Goal: Task Accomplishment & Management: Manage account settings

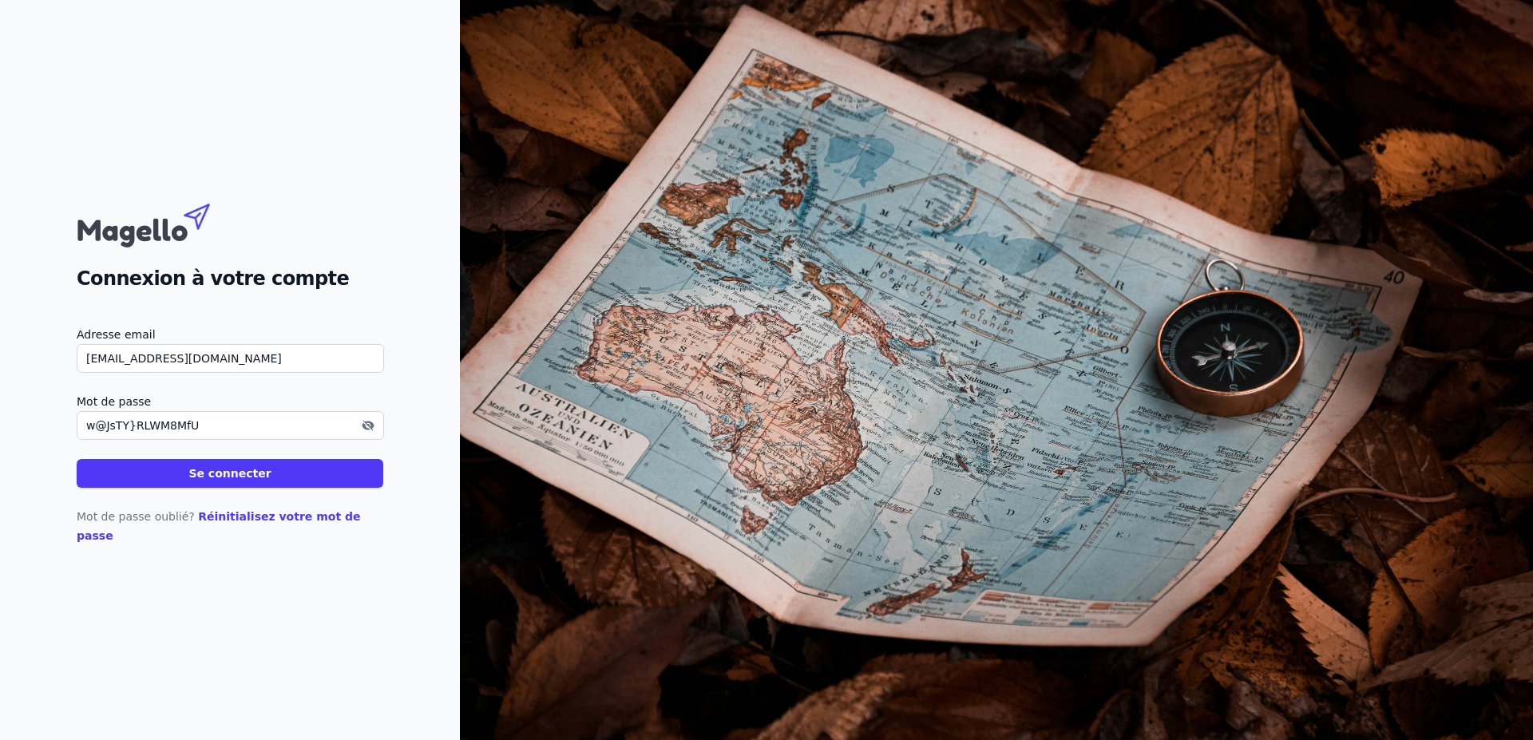
click at [383, 461] on button "Se connecter" at bounding box center [230, 473] width 307 height 29
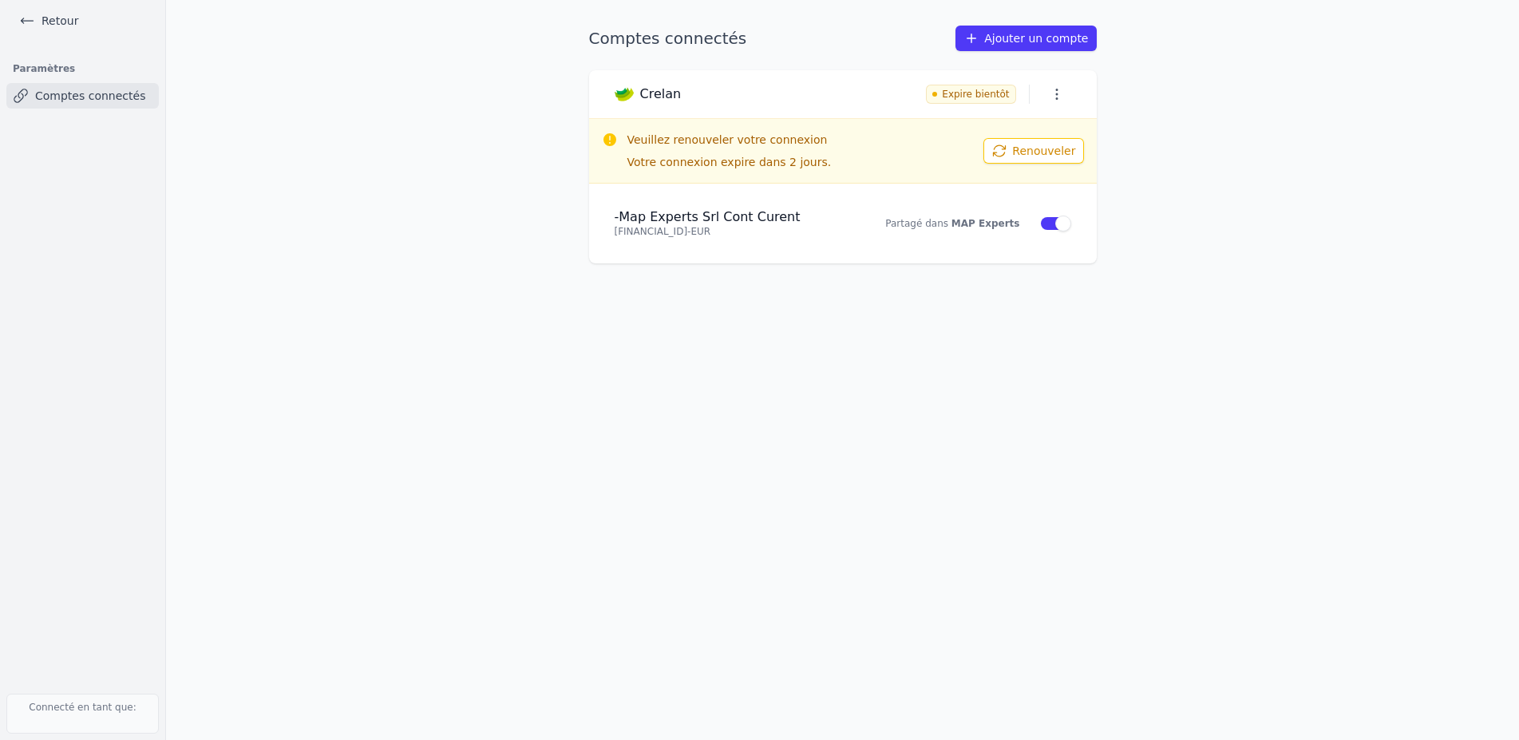
click at [984, 164] on button "Renouveler" at bounding box center [1034, 151] width 100 height 26
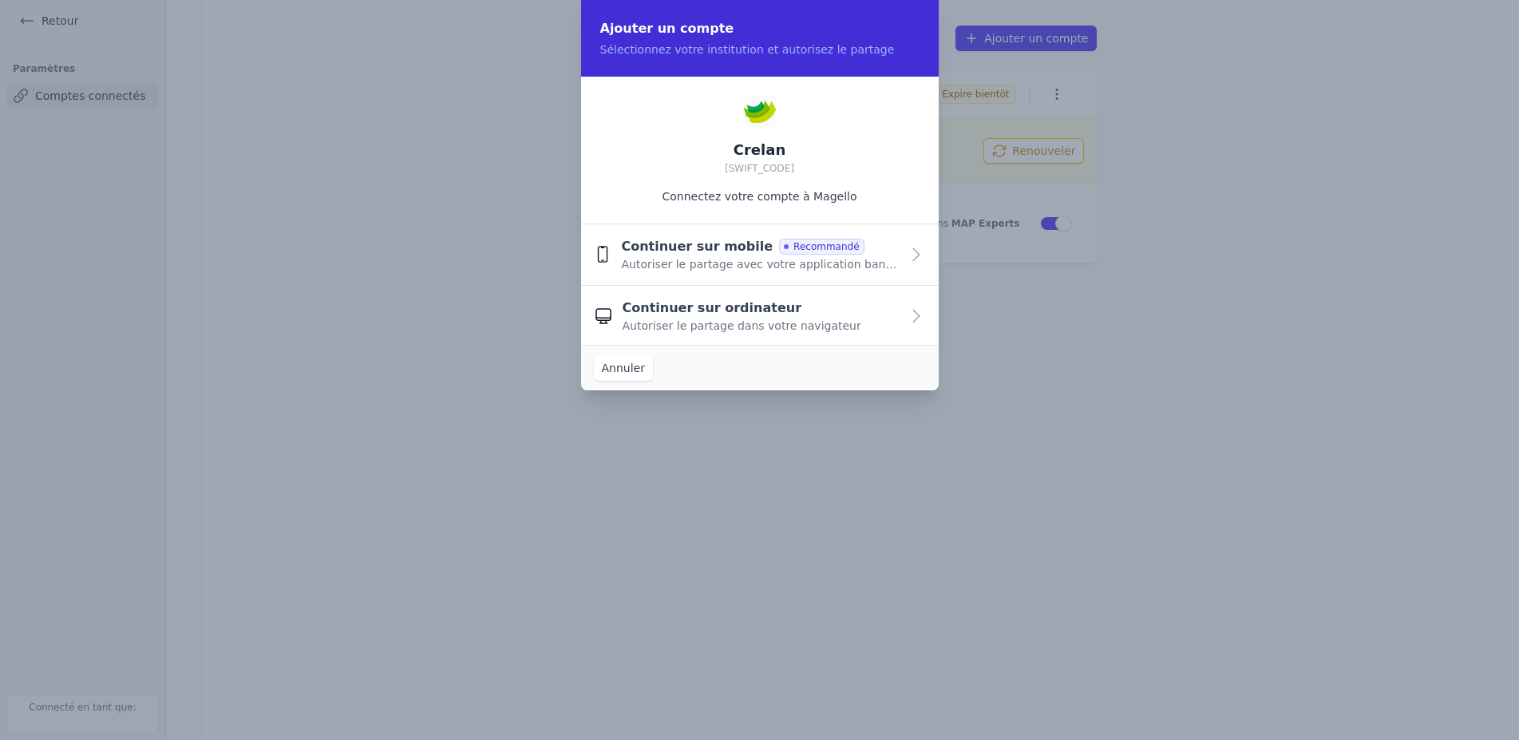
click at [921, 253] on icon "button" at bounding box center [916, 254] width 19 height 19
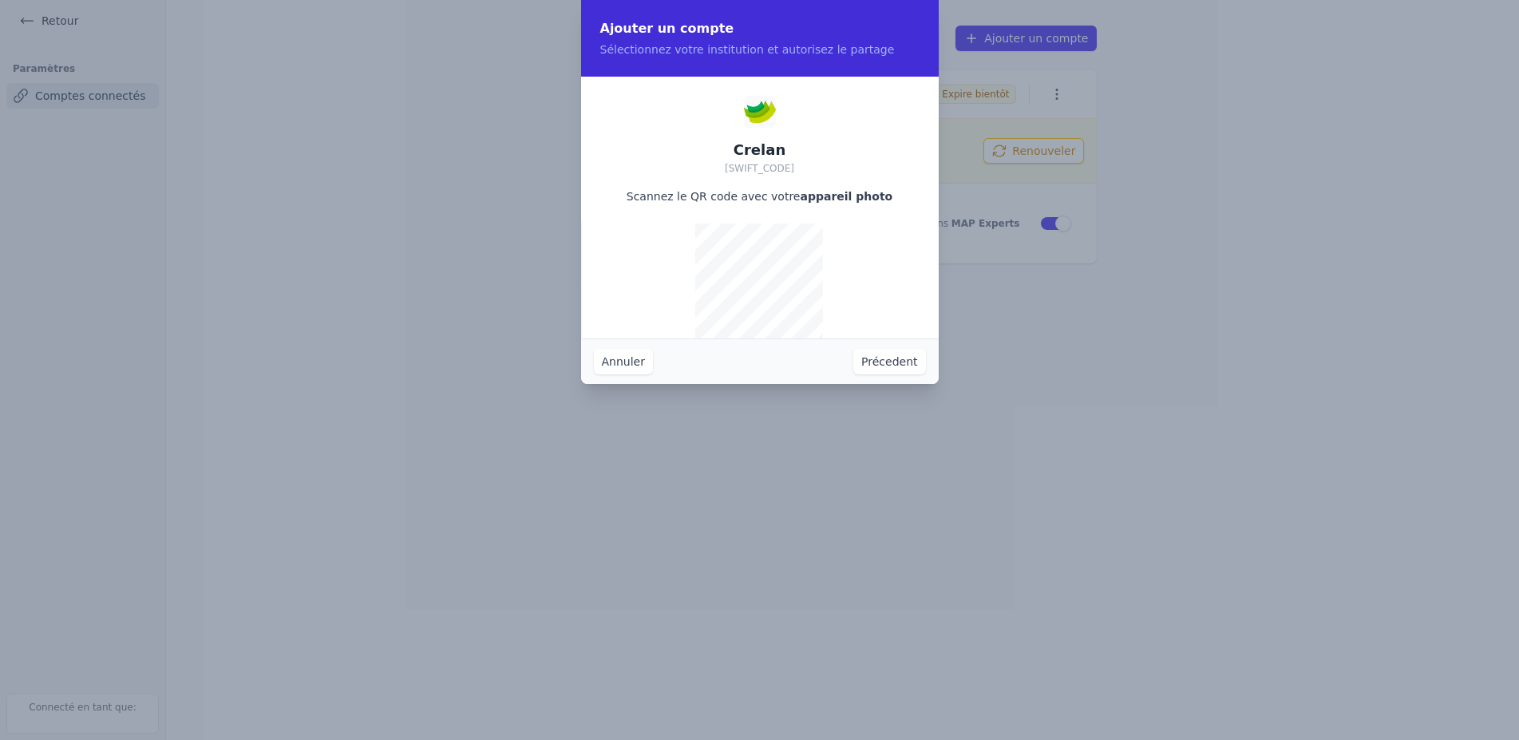
click at [901, 253] on div "Crelan [SWIFT_CODE] Scannez le QR code avec votre appareil photo" at bounding box center [760, 217] width 358 height 281
click at [631, 359] on button "Annuler" at bounding box center [623, 362] width 59 height 26
